Goal: Transaction & Acquisition: Purchase product/service

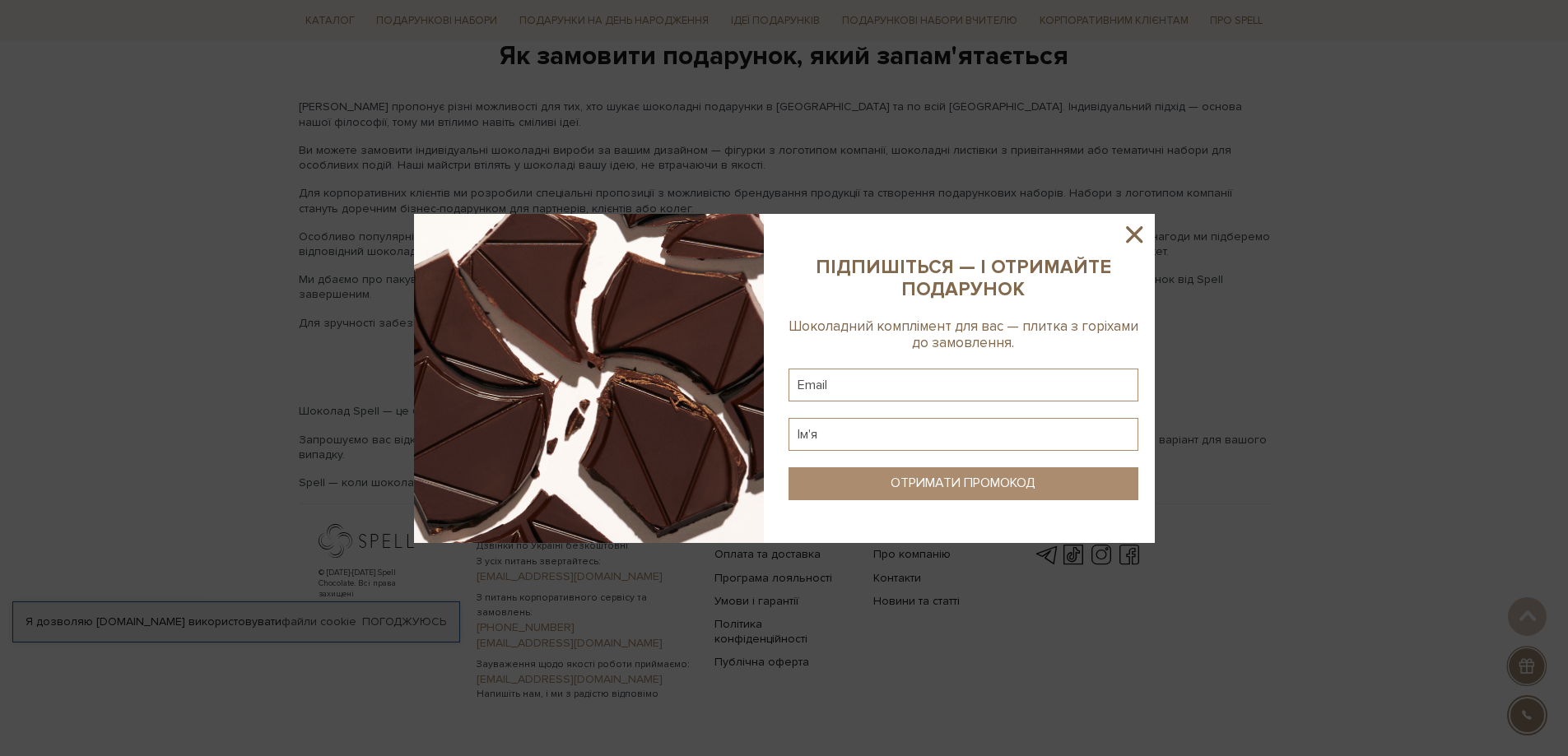
click at [1136, 236] on icon at bounding box center [1134, 235] width 17 height 17
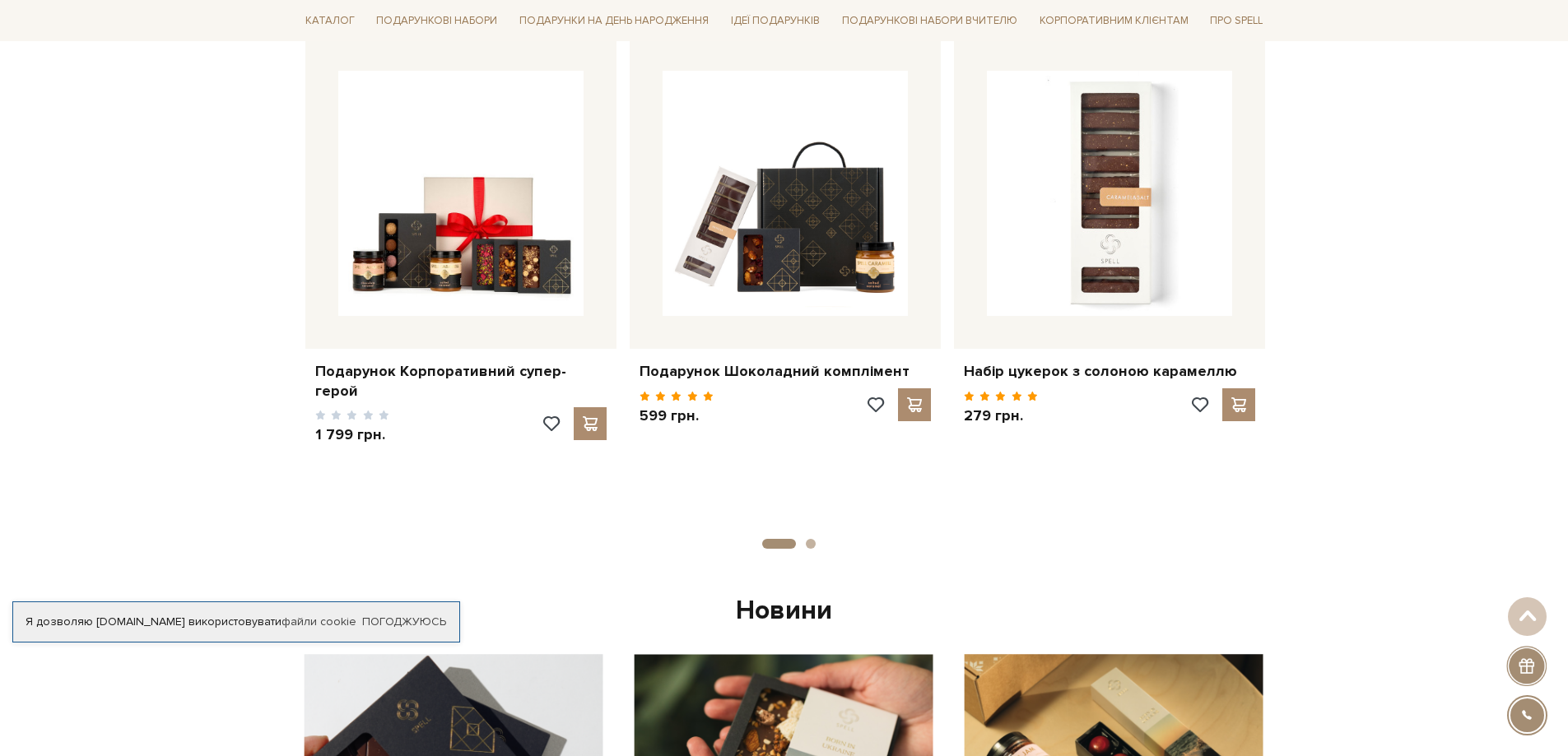
scroll to position [554, 0]
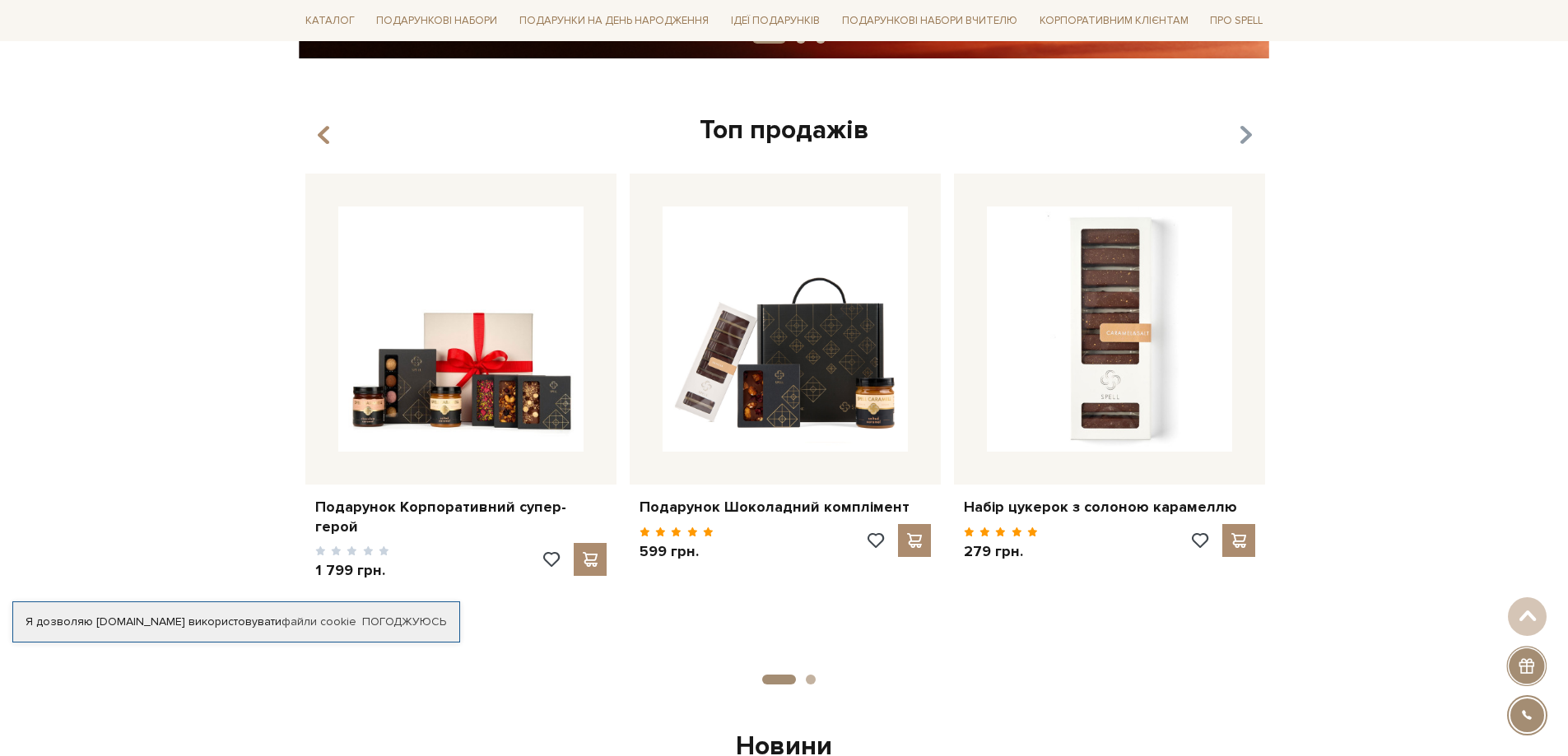
click at [1246, 135] on icon "button" at bounding box center [1245, 135] width 14 height 28
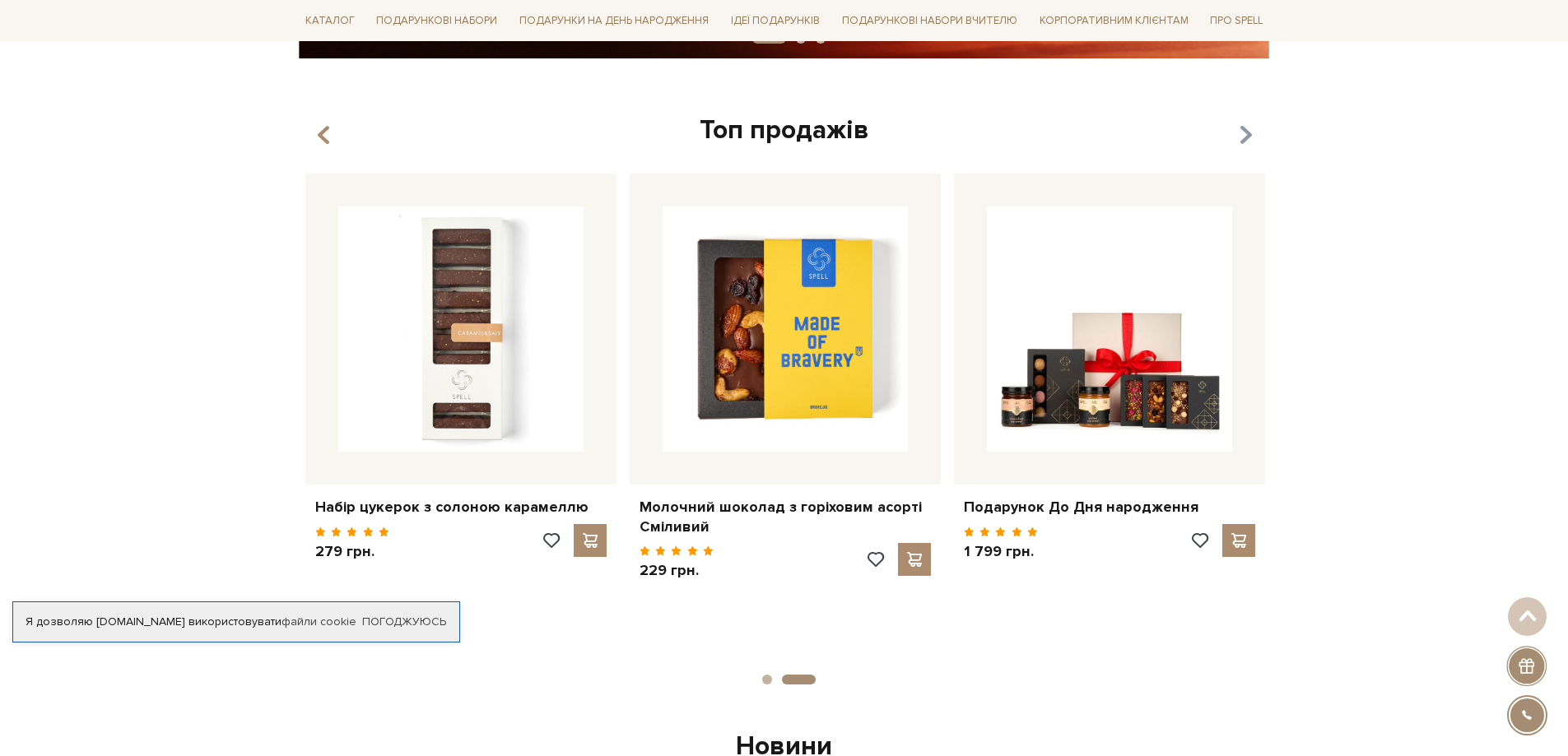
click at [1246, 135] on icon "button" at bounding box center [1245, 135] width 14 height 28
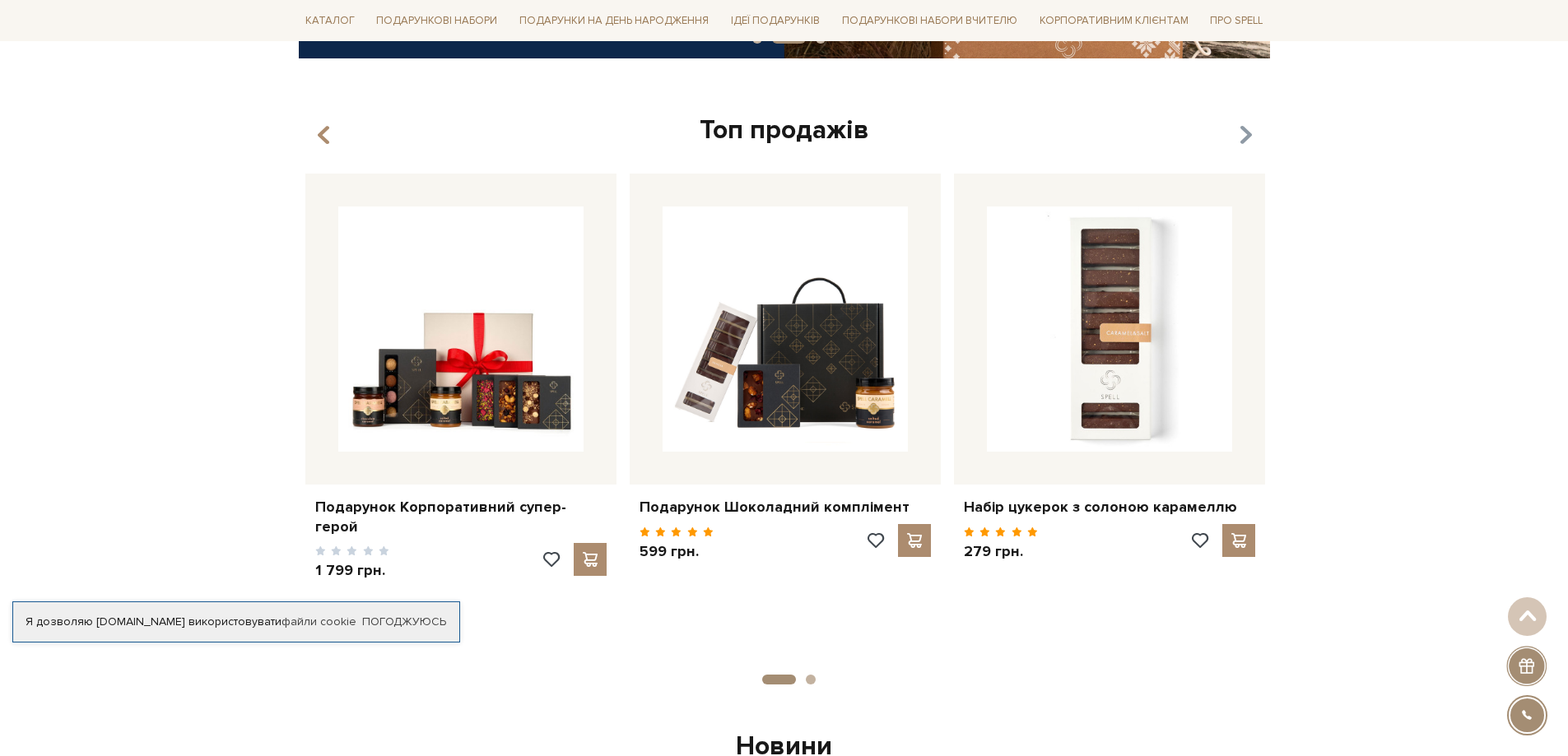
click at [1246, 135] on icon "button" at bounding box center [1245, 135] width 14 height 28
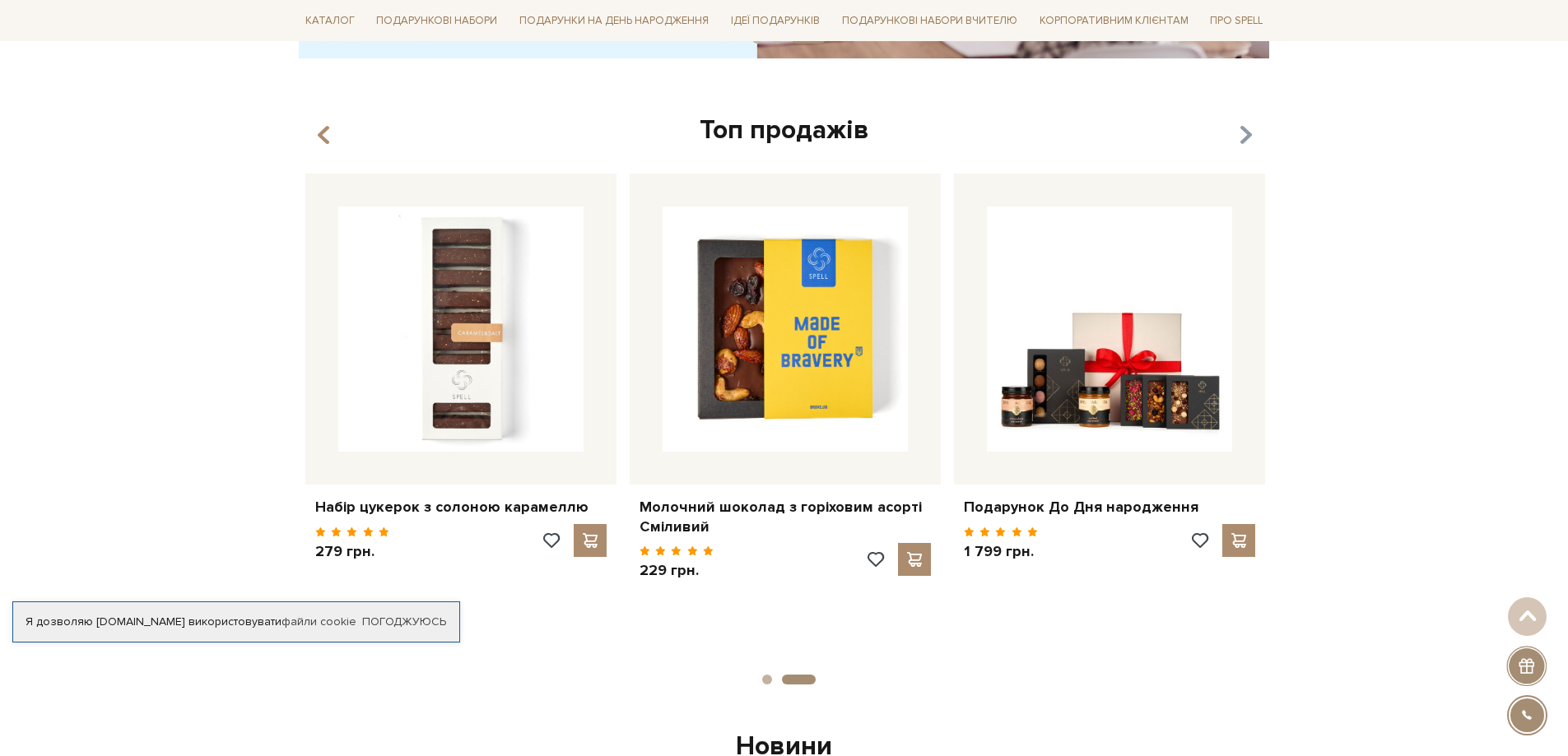
click at [1246, 135] on icon "button" at bounding box center [1245, 135] width 14 height 28
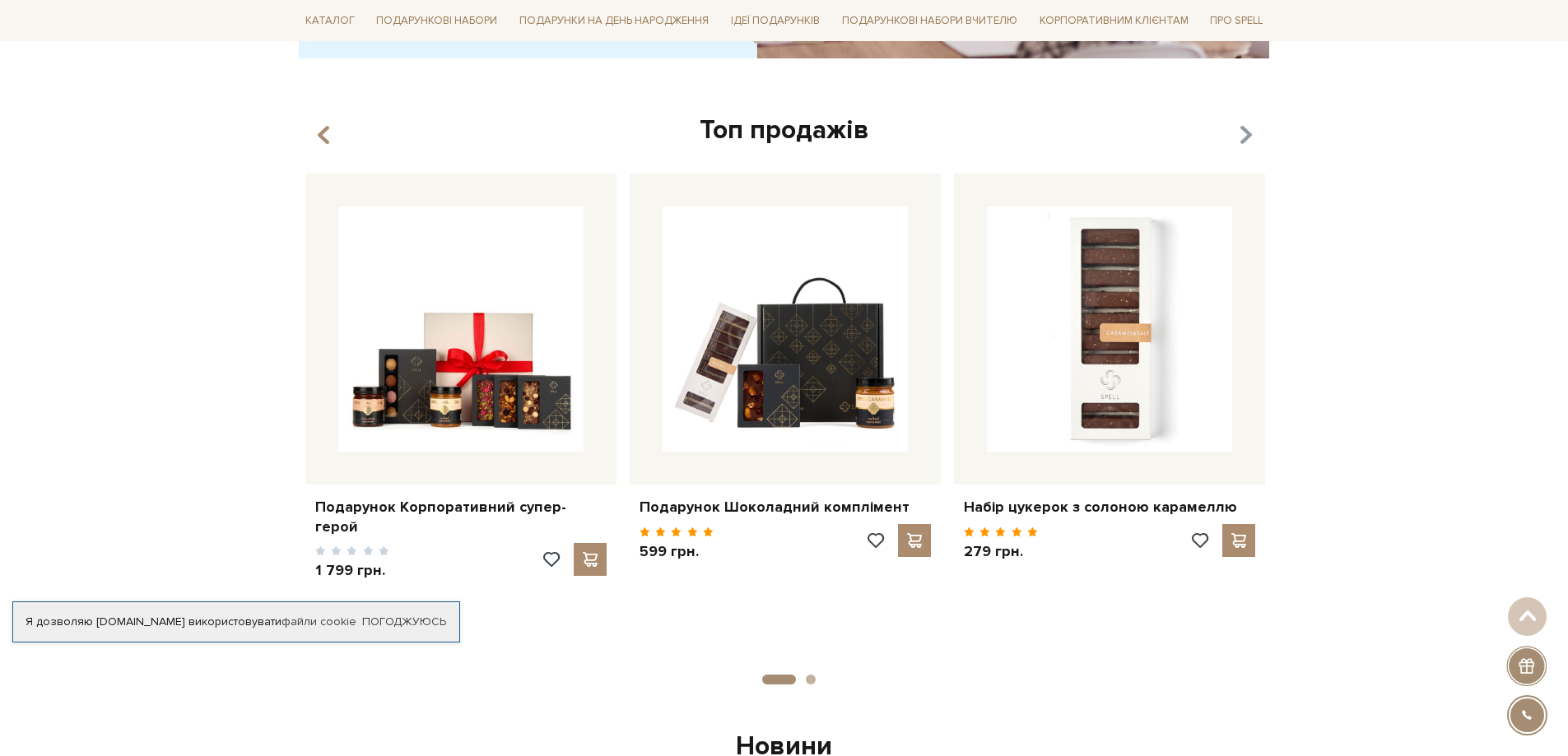
click at [1246, 135] on icon "button" at bounding box center [1245, 135] width 14 height 28
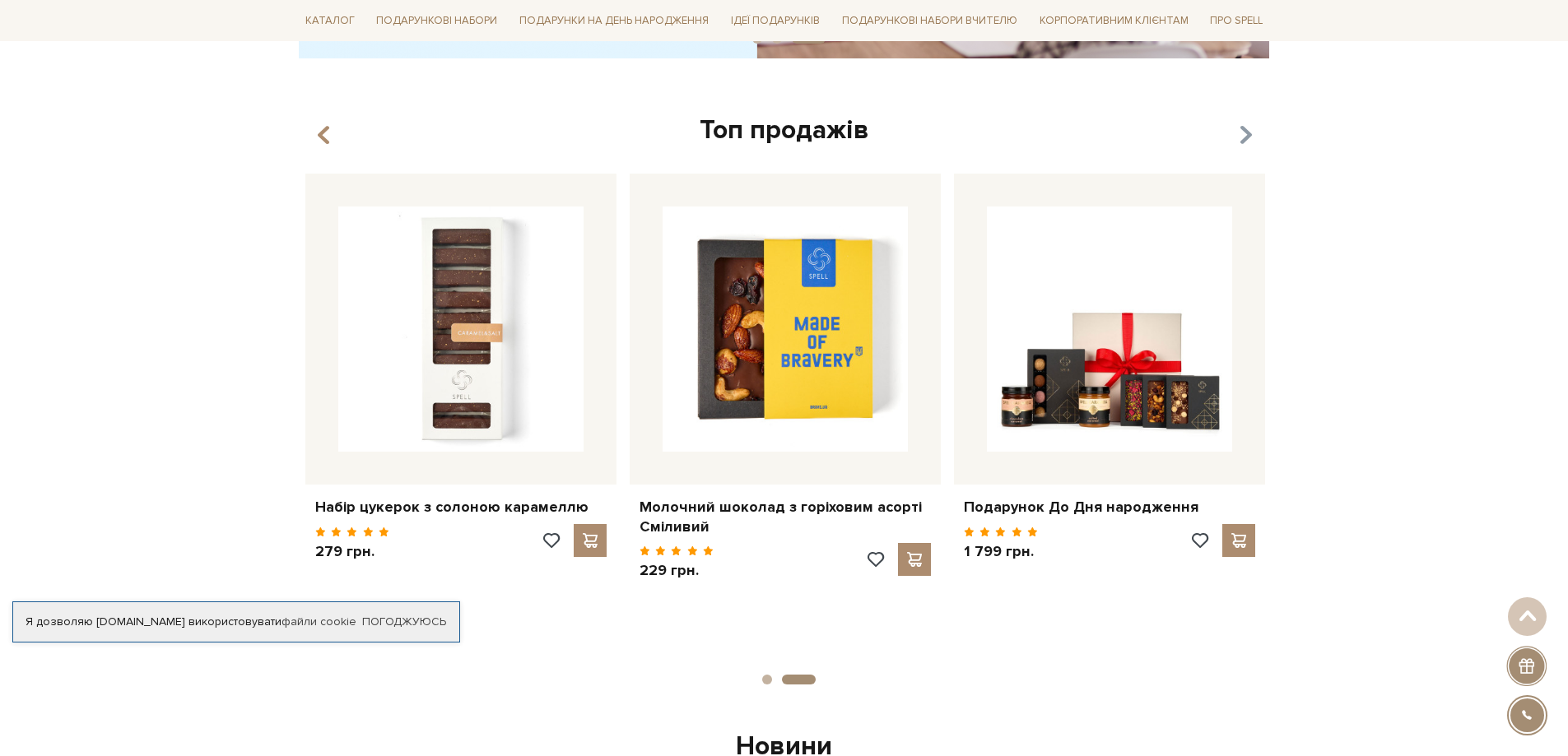
click at [1246, 135] on icon "button" at bounding box center [1245, 135] width 14 height 28
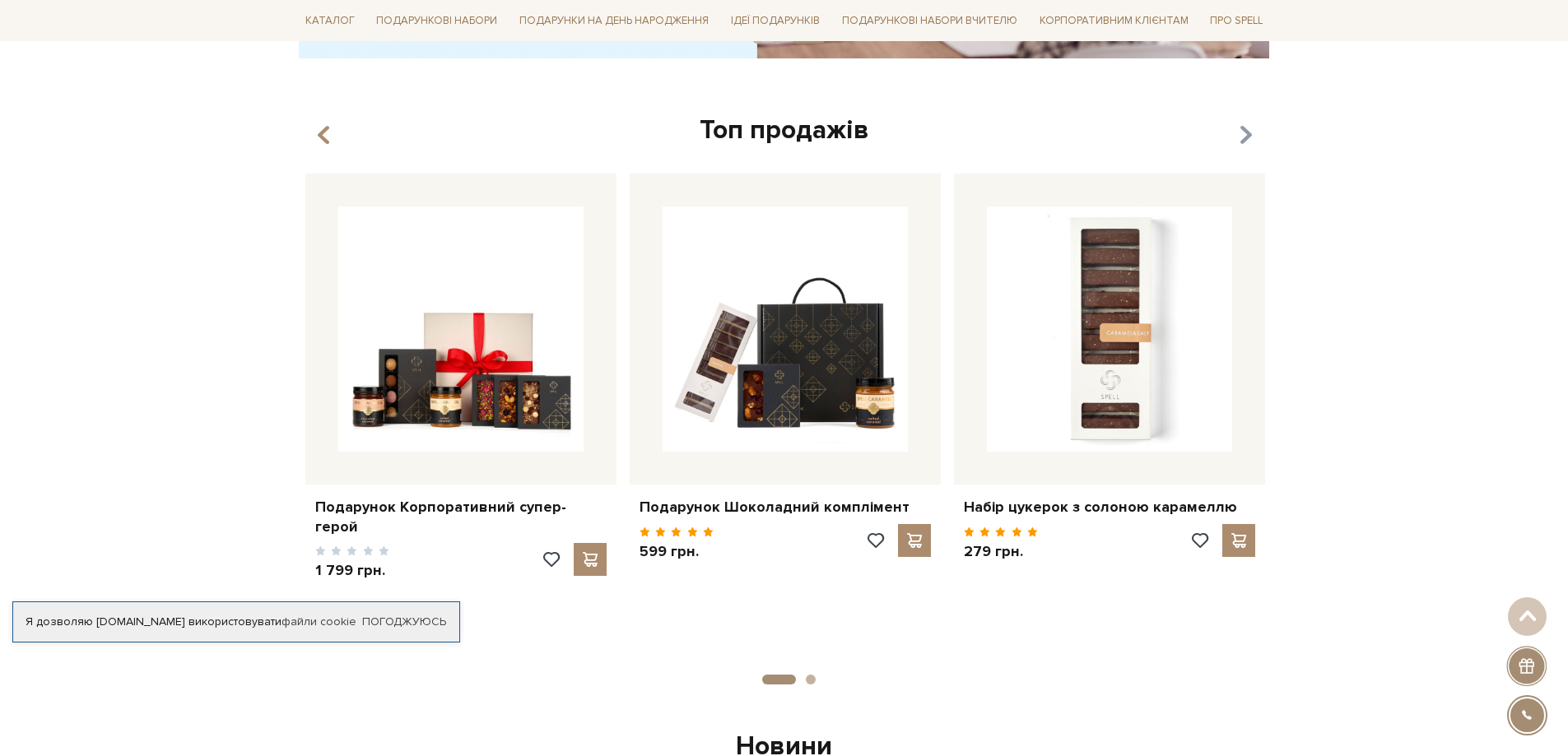
click at [1246, 135] on icon "button" at bounding box center [1245, 135] width 14 height 28
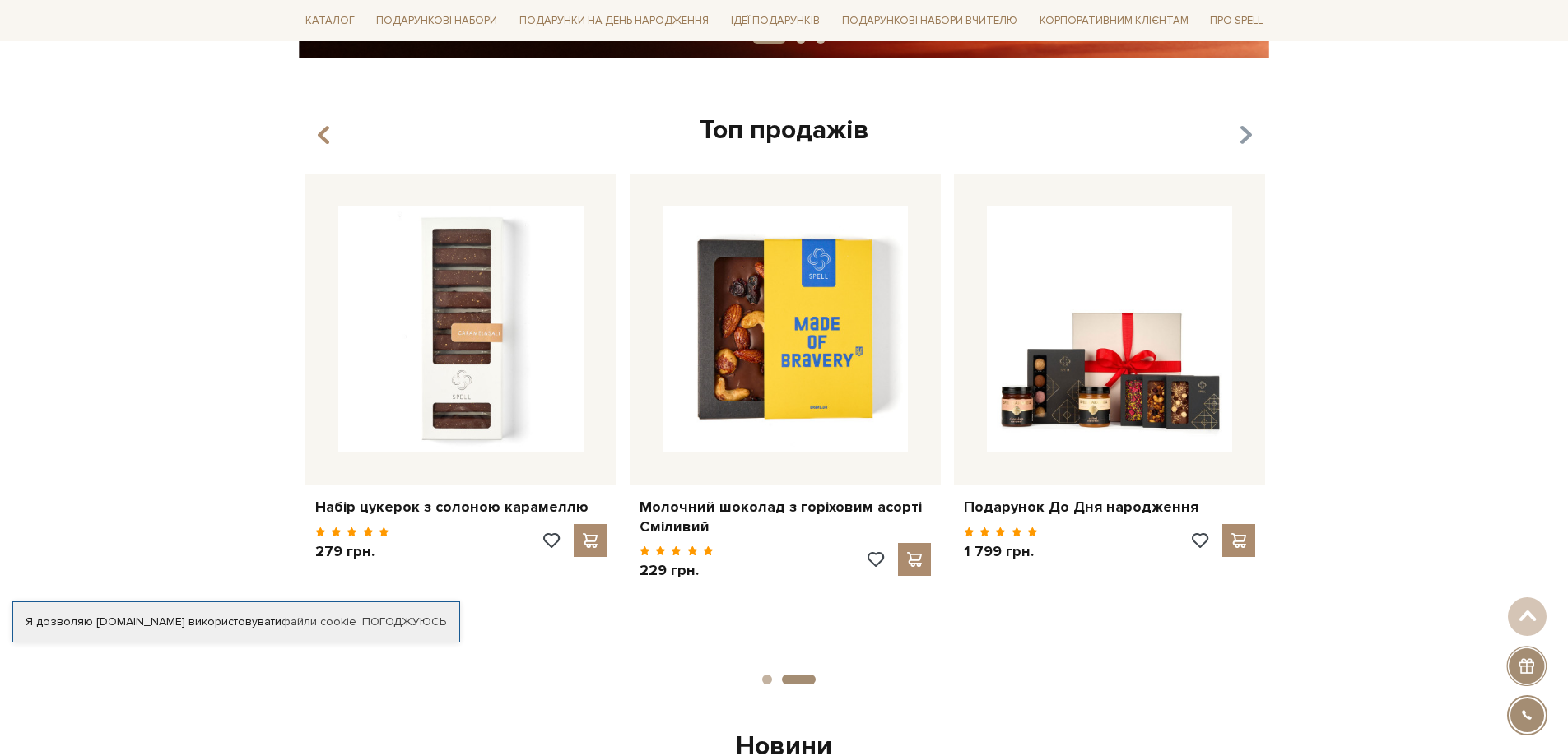
click at [1246, 135] on icon "button" at bounding box center [1245, 135] width 14 height 28
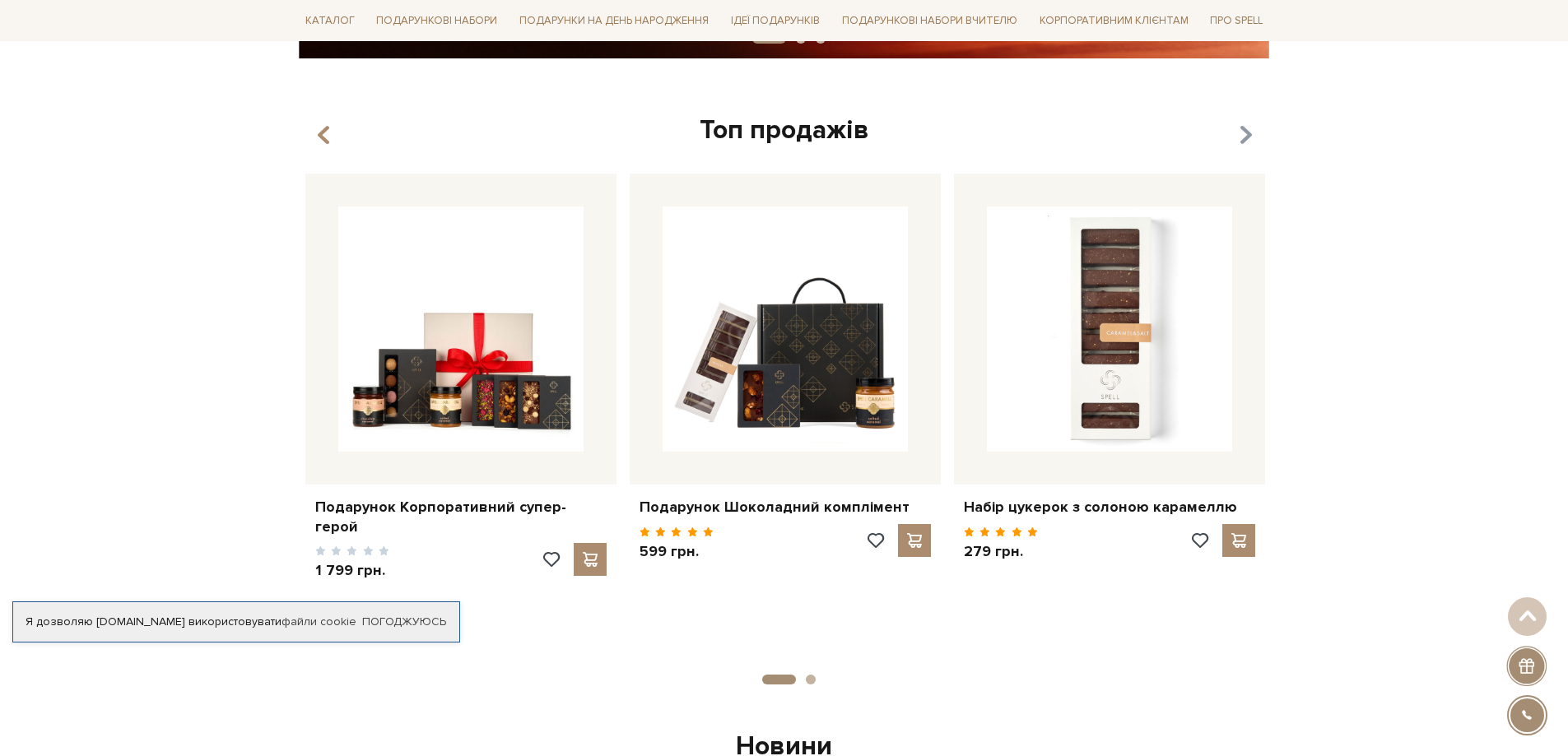
click at [1246, 135] on icon "button" at bounding box center [1245, 135] width 14 height 28
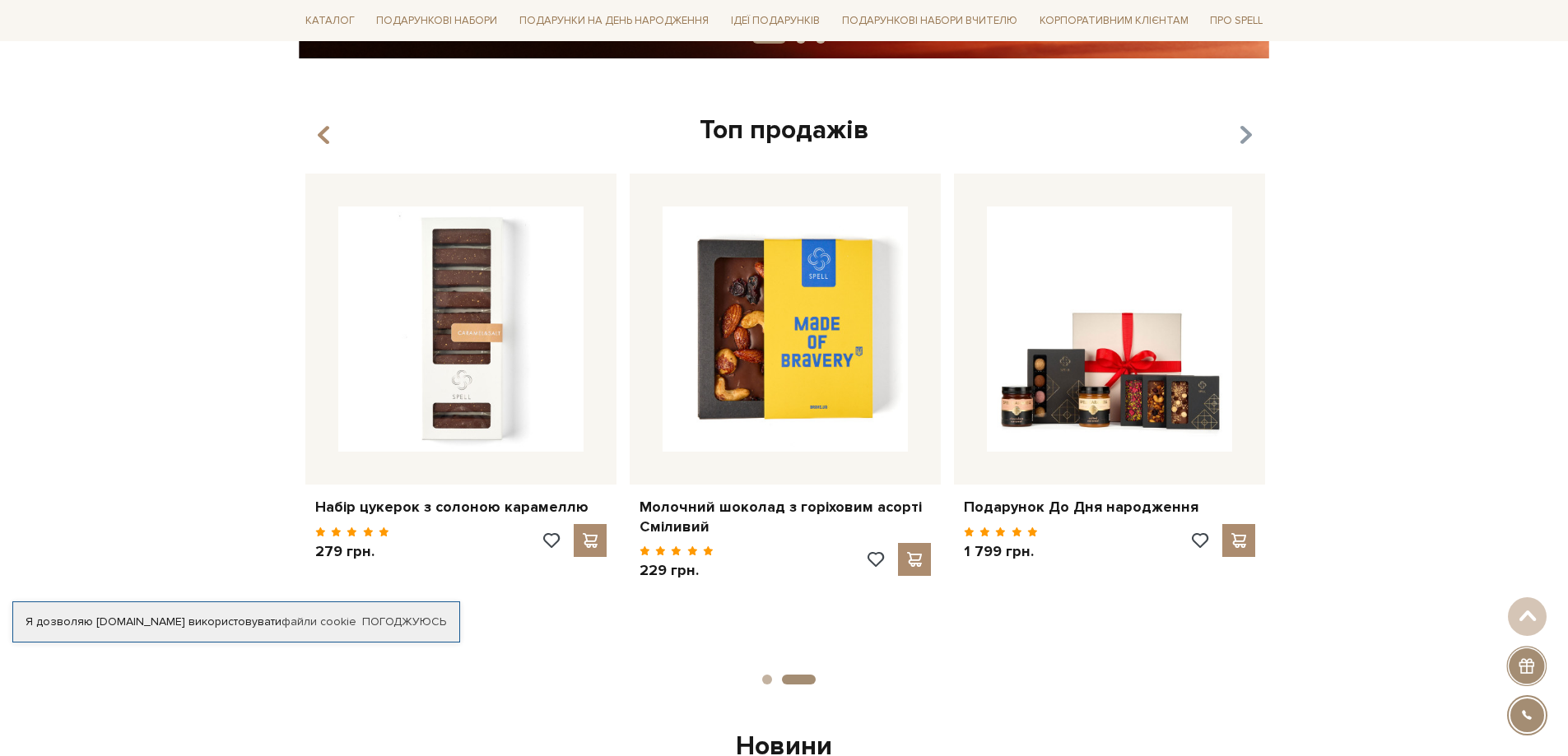
click at [1246, 135] on icon "button" at bounding box center [1245, 135] width 14 height 28
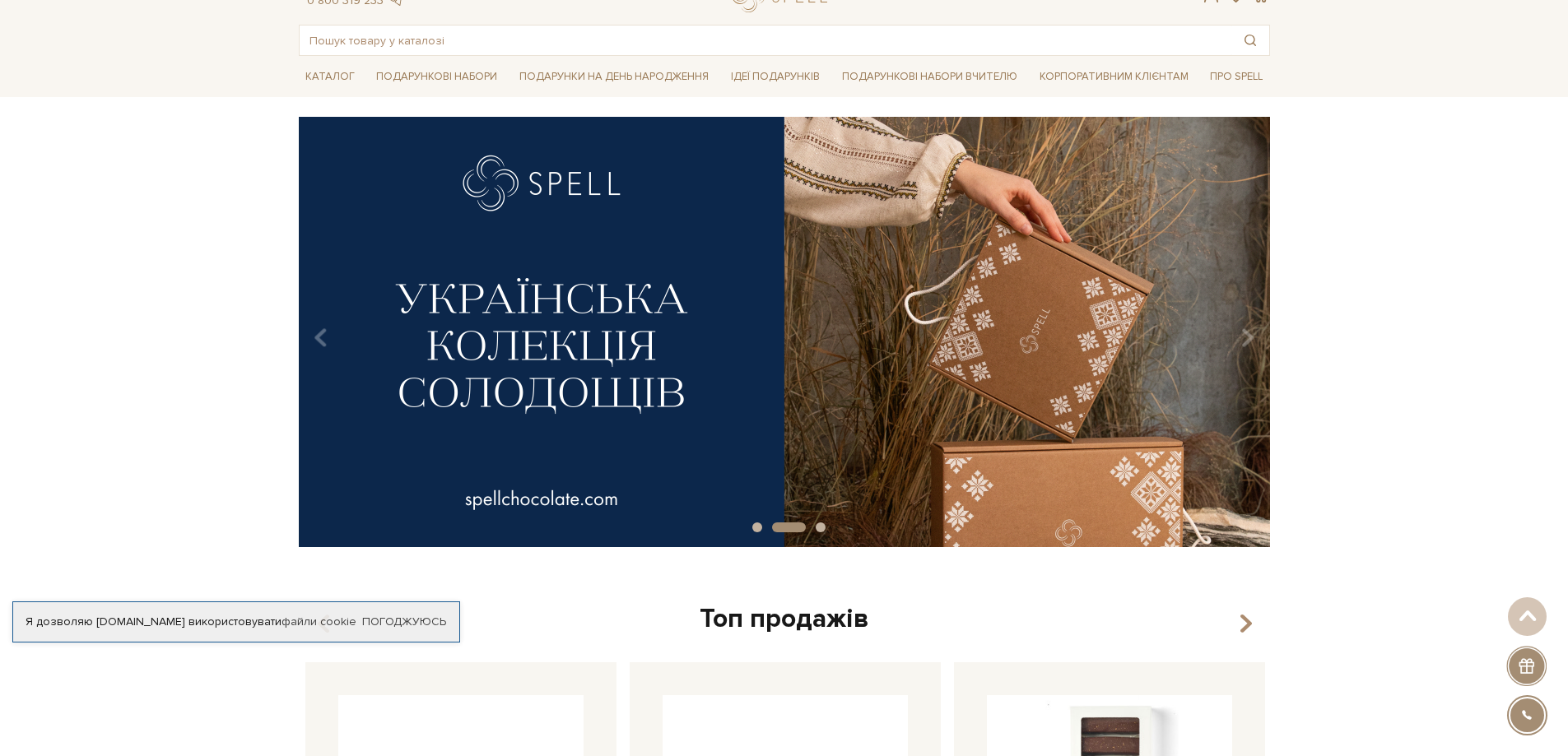
scroll to position [60, 0]
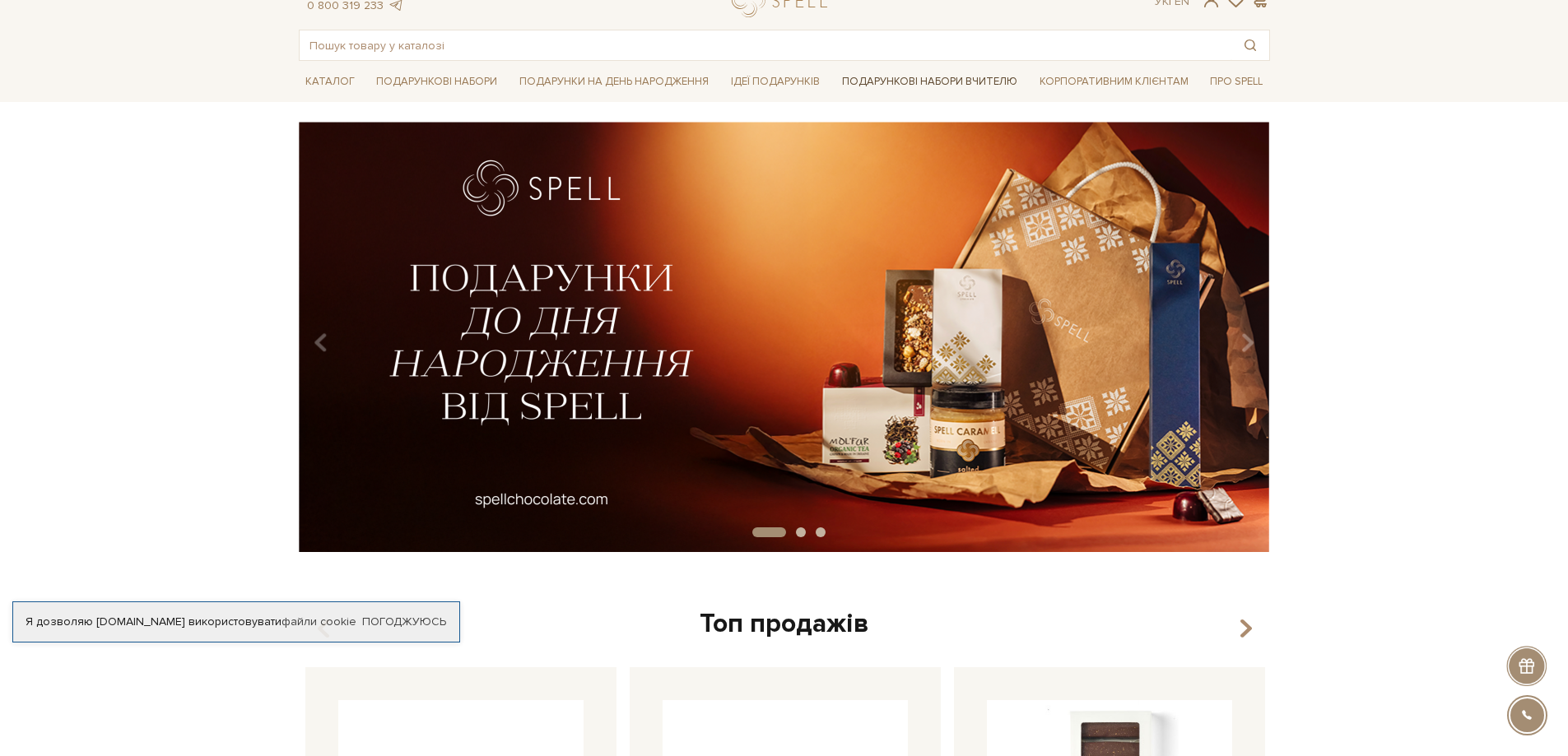
click at [921, 82] on link "Подарункові набори Вчителю" at bounding box center [930, 81] width 189 height 28
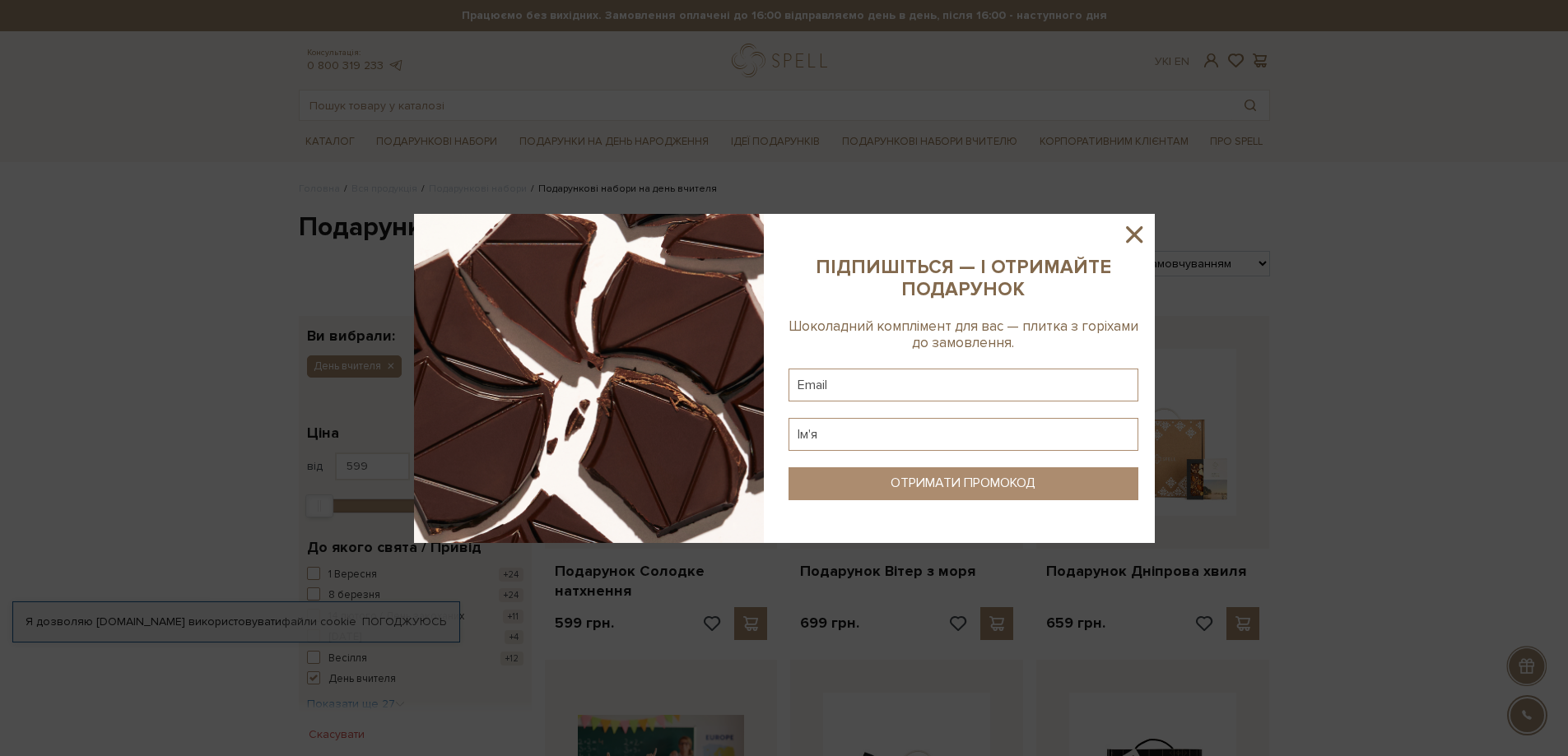
click at [1125, 238] on icon at bounding box center [1134, 234] width 28 height 28
